Goal: Find specific page/section: Find specific page/section

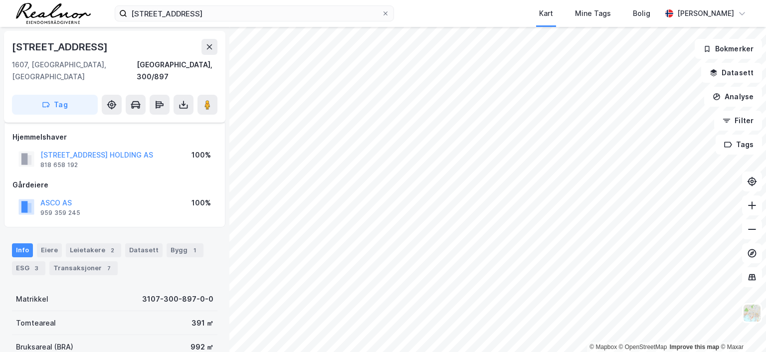
scroll to position [50, 0]
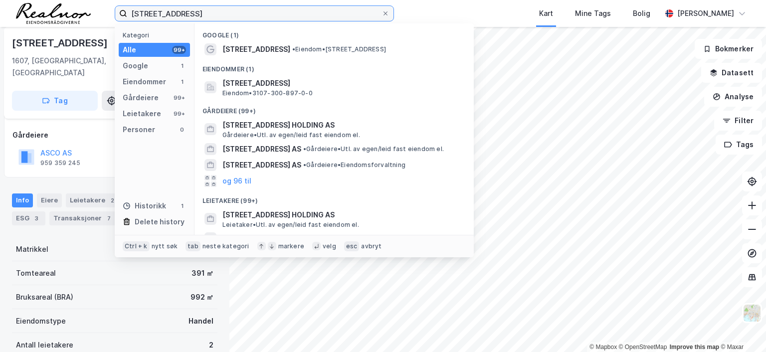
click at [213, 12] on input "[STREET_ADDRESS]" at bounding box center [254, 13] width 254 height 15
drag, startPoint x: 213, startPoint y: 12, endPoint x: 73, endPoint y: 11, distance: 139.7
click at [73, 11] on div "[STREET_ADDRESS] Kategori Alle 99+ Google 1 Eiendommer 1 Gårdeiere 99+ Leietake…" at bounding box center [383, 13] width 766 height 27
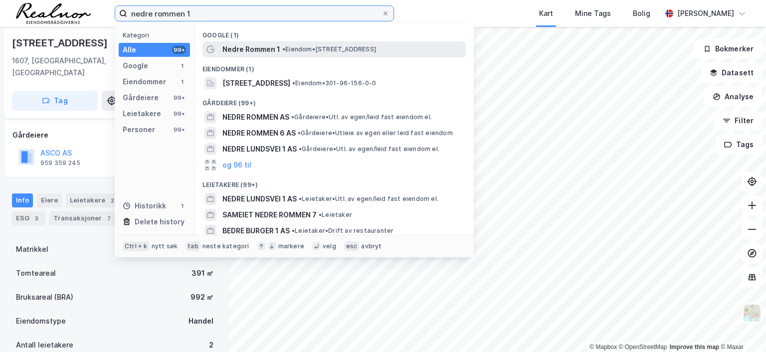
type input "nedre rommen 1"
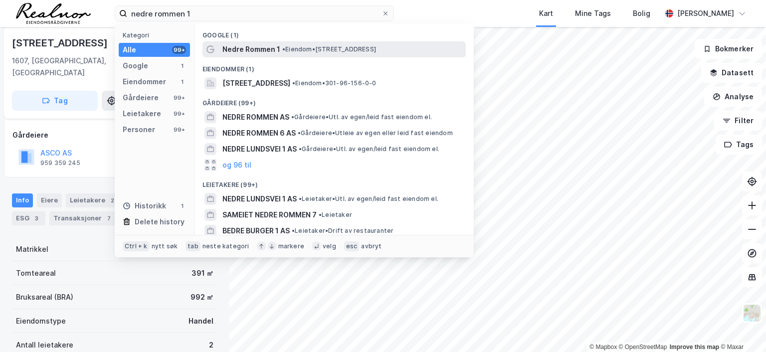
click at [259, 48] on span "Nedre Rommen 1" at bounding box center [251, 49] width 58 height 12
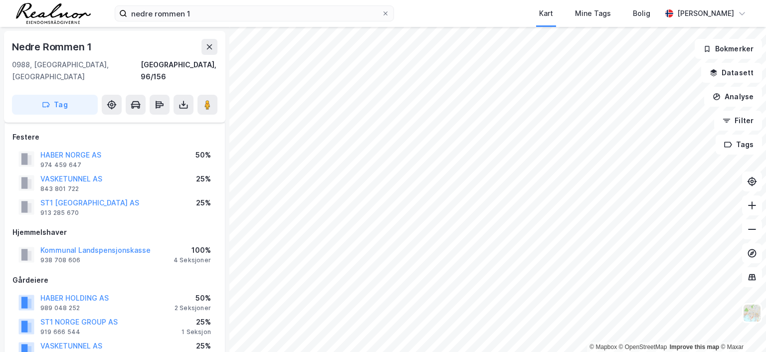
scroll to position [50, 0]
